Goal: Task Accomplishment & Management: Manage account settings

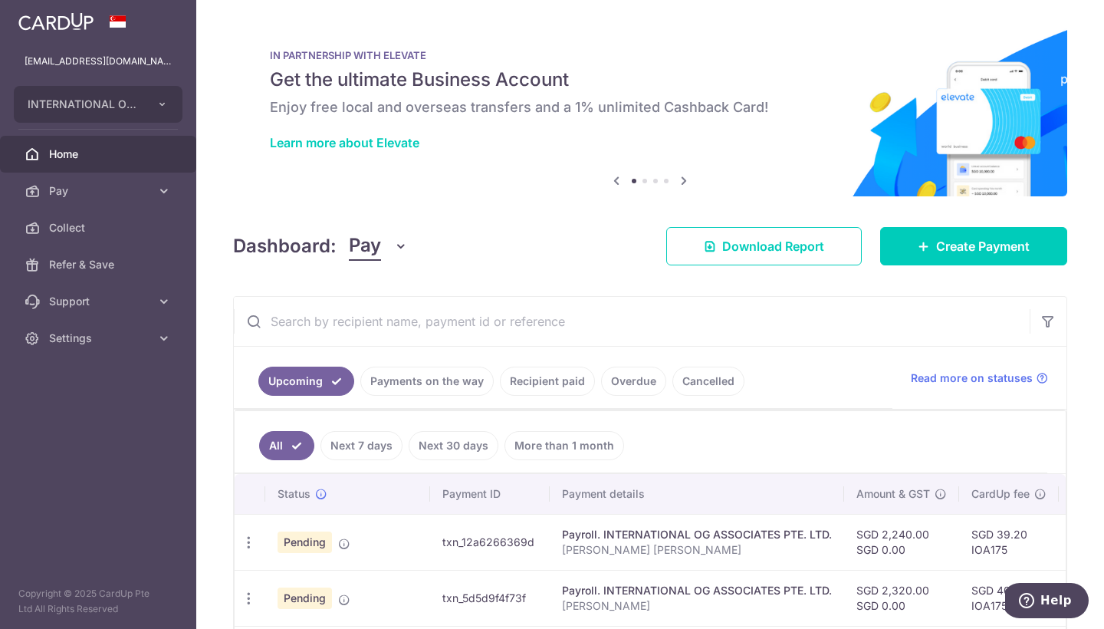
click at [422, 374] on link "Payments on the way" at bounding box center [426, 381] width 133 height 29
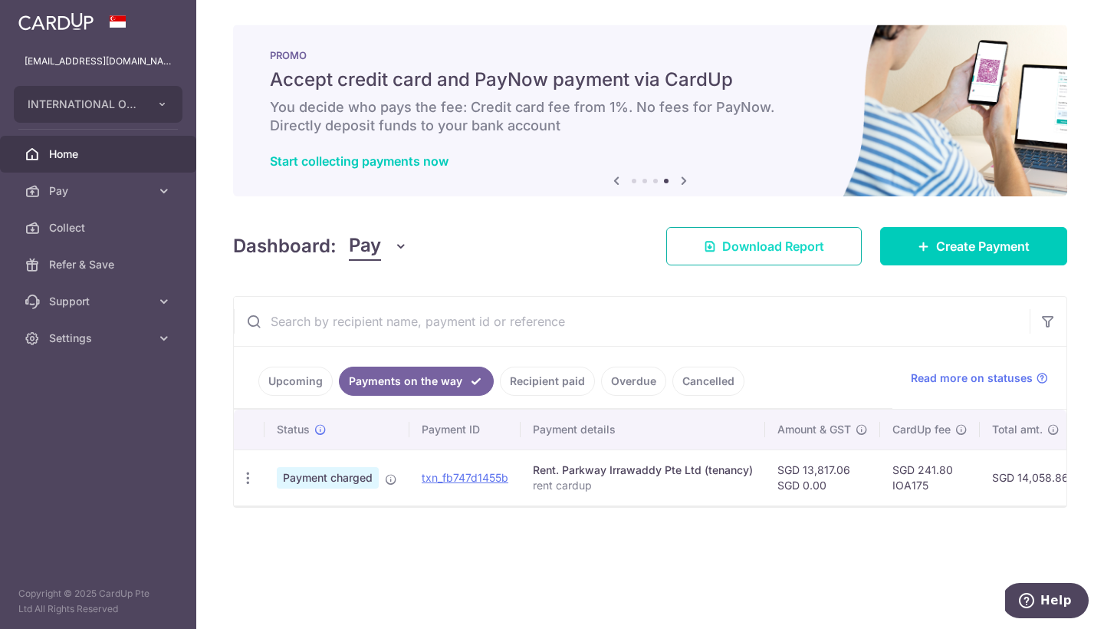
click at [734, 253] on span "Download Report" at bounding box center [773, 246] width 102 height 18
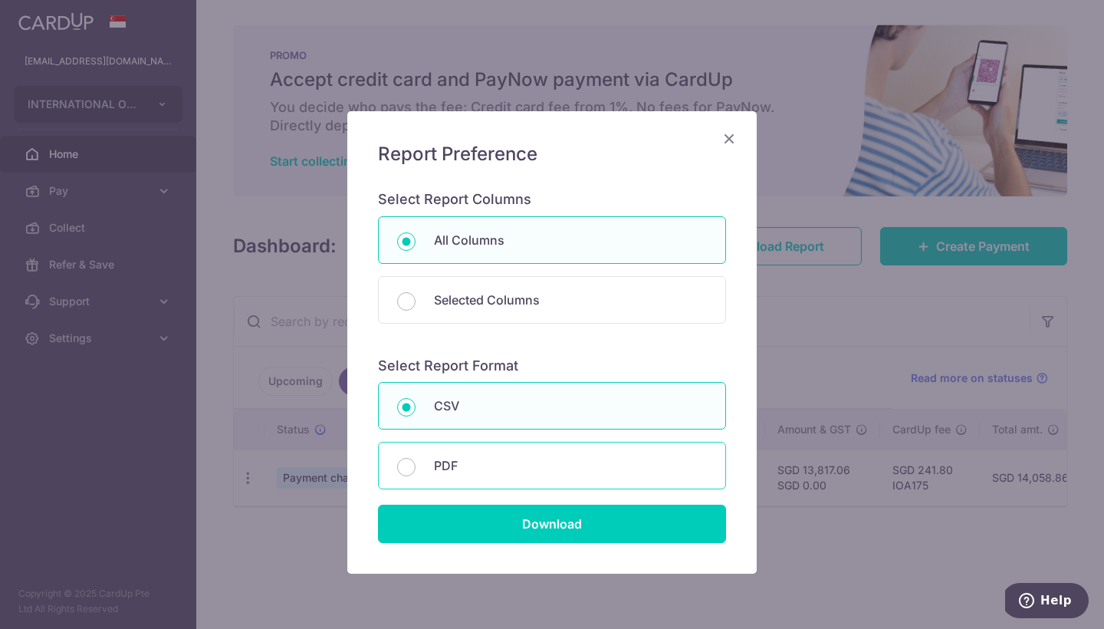
click at [571, 484] on div "PDF" at bounding box center [552, 466] width 348 height 48
radio input "false"
radio input "true"
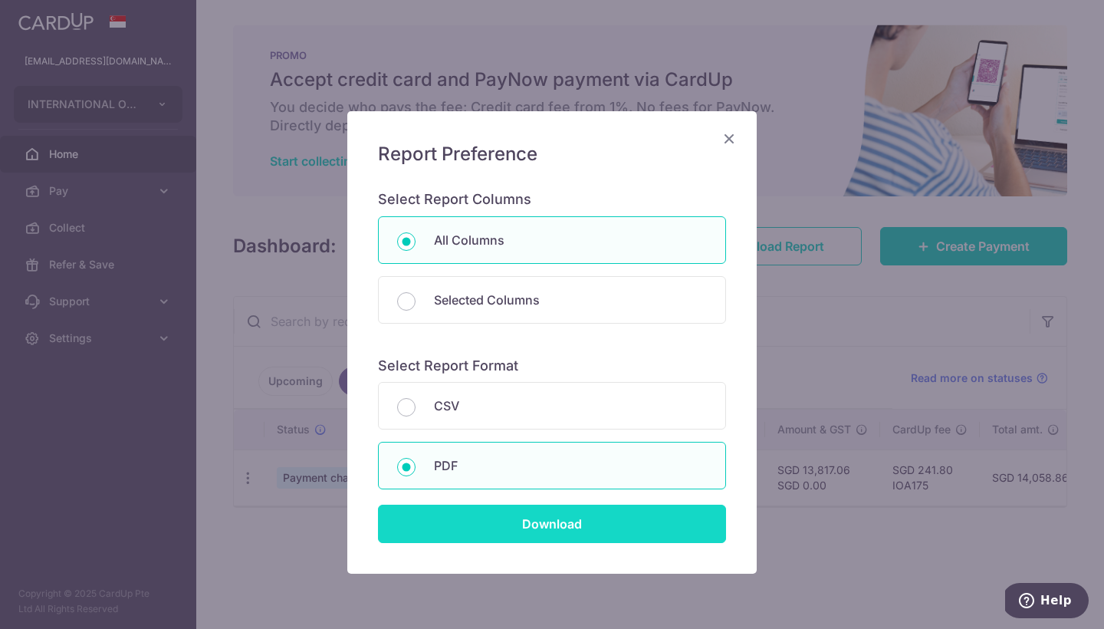
click at [570, 525] on input "Download" at bounding box center [552, 524] width 348 height 38
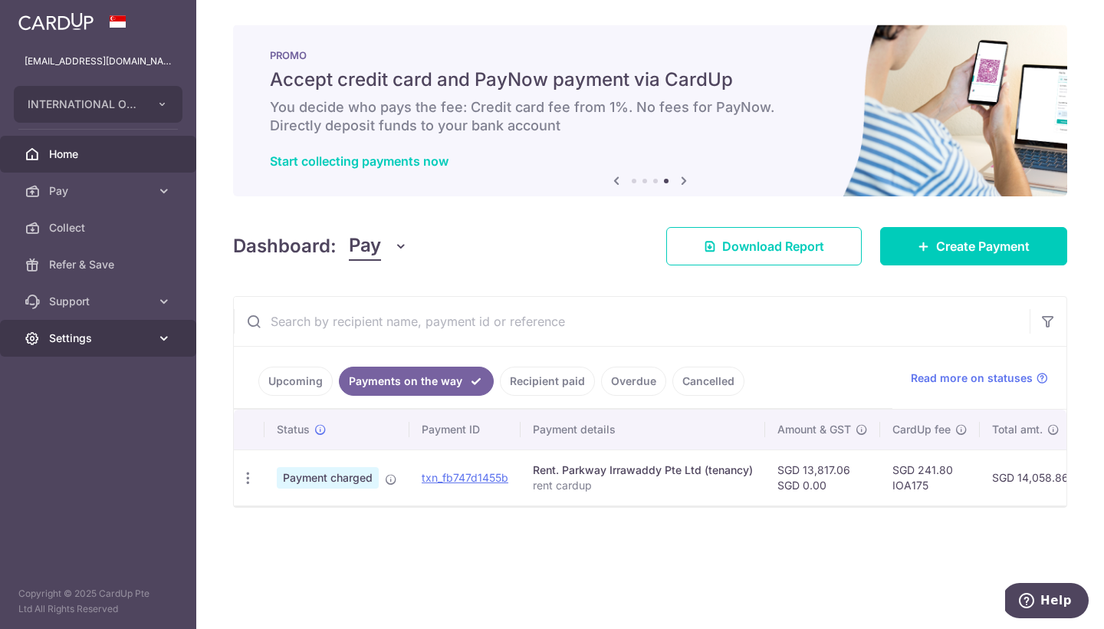
click at [147, 334] on span "Settings" at bounding box center [99, 337] width 101 height 15
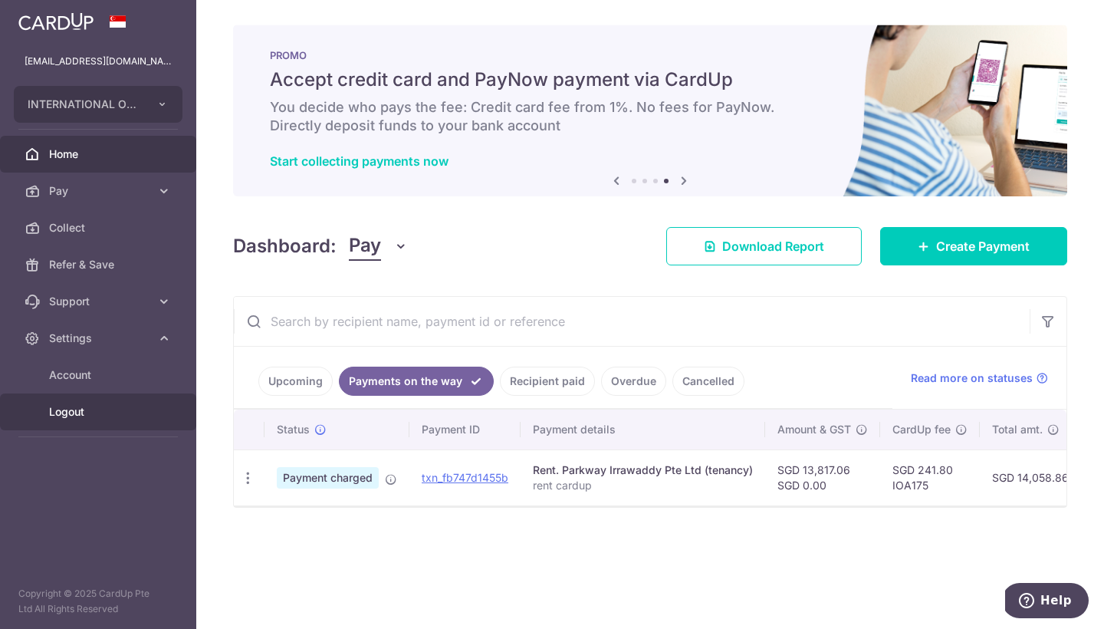
click at [130, 414] on span "Logout" at bounding box center [99, 411] width 101 height 15
